Goal: Information Seeking & Learning: Learn about a topic

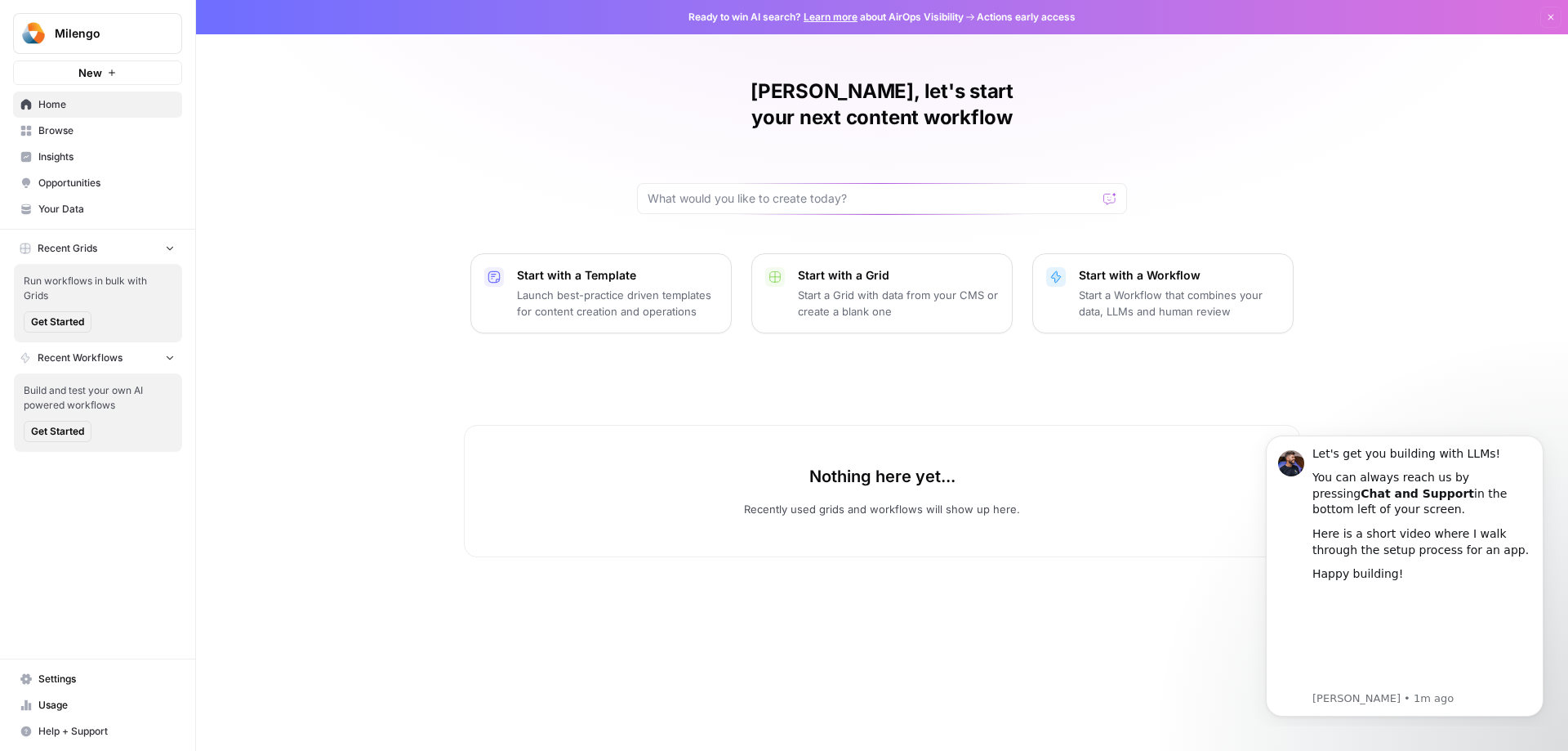
click at [188, 7] on div "Milengo New" at bounding box center [98, 42] width 195 height 85
drag, startPoint x: 658, startPoint y: 12, endPoint x: 1105, endPoint y: 4, distance: 447.1
click at [1105, 4] on div "Ready to win AI search? Learn more about AirOps Visibility Actions early access…" at bounding box center [882, 17] width 1372 height 34
click at [1117, 11] on div "Ready to win AI search? Learn more about AirOps Visibility Actions early access…" at bounding box center [882, 17] width 1372 height 34
click at [1026, 18] on span "Actions early access" at bounding box center [1026, 18] width 98 height 15
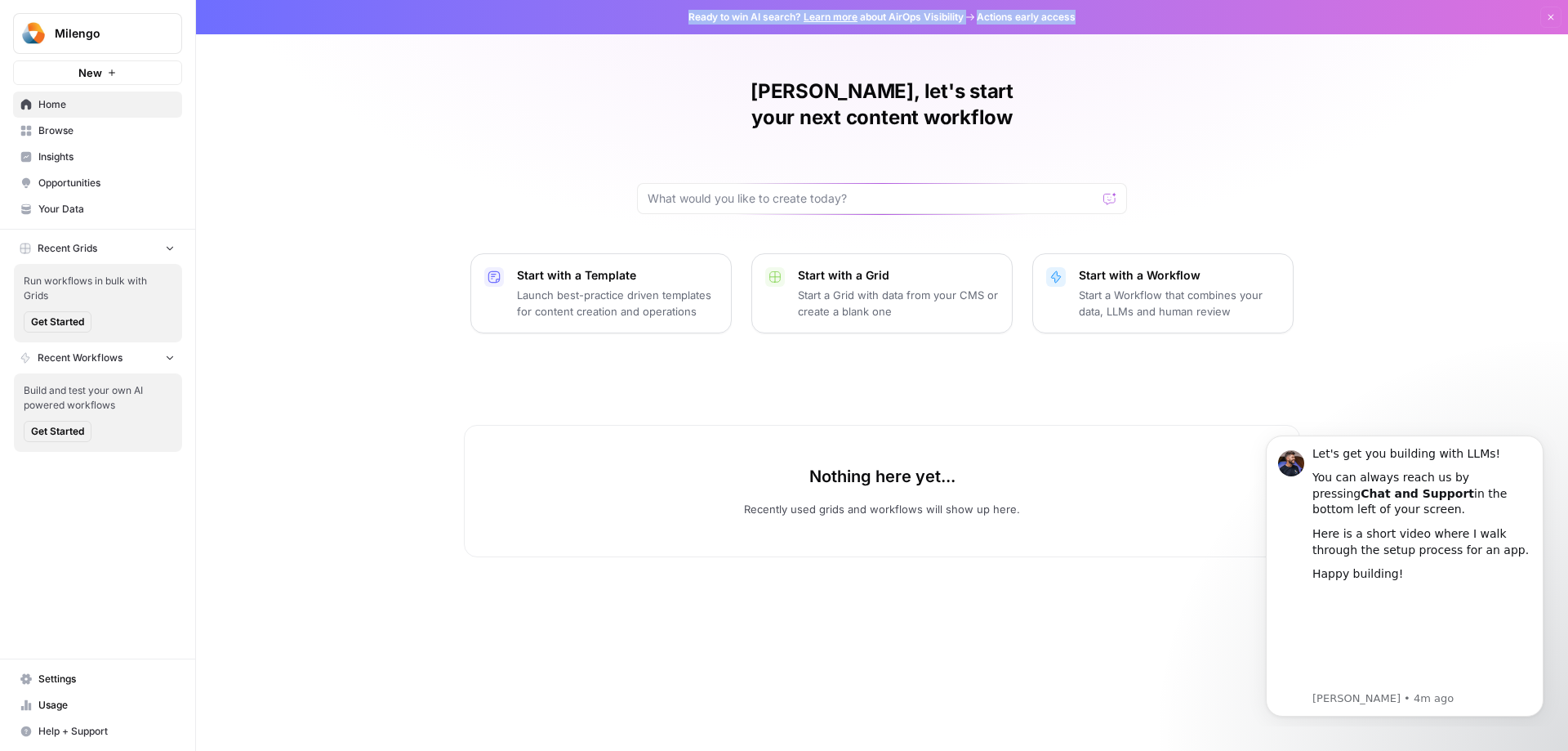
click at [737, 15] on span "Ready to win AI search? Learn more about AirOps Visibility" at bounding box center [826, 18] width 275 height 15
